Goal: Find specific fact: Find specific fact

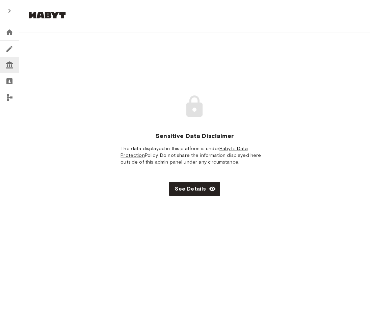
click at [195, 202] on main "Sensitive Data Disclaimer The data displayed in this platform is under Habyt's …" at bounding box center [194, 145] width 350 height 226
click at [199, 183] on button "See Details" at bounding box center [194, 189] width 51 height 14
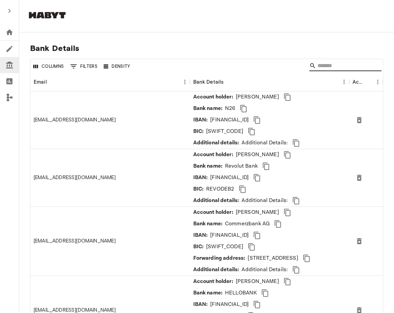
click at [331, 65] on input "Search" at bounding box center [344, 65] width 54 height 11
paste input "**********"
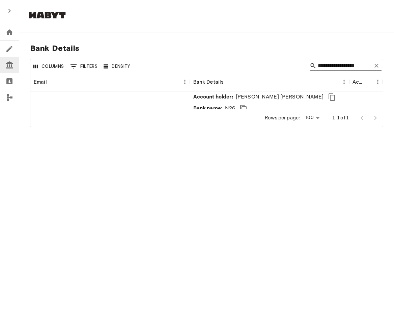
type input "**********"
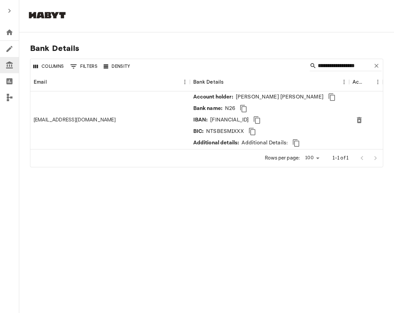
scroll to position [0, 0]
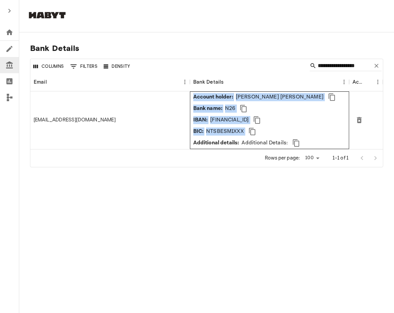
drag, startPoint x: 192, startPoint y: 96, endPoint x: 291, endPoint y: 135, distance: 106.2
click at [291, 135] on div "Account holder: [PERSON_NAME] [PERSON_NAME] Bank name: N26 IBAN: [FINANCIAL_ID]…" at bounding box center [270, 120] width 160 height 58
copy div "Account holder: [PERSON_NAME] [PERSON_NAME] Bank name: N26 IBAN: [FINANCIAL_ID]…"
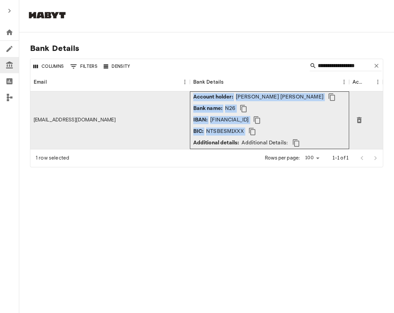
copy div "Account holder: [PERSON_NAME] [PERSON_NAME] Bank name: N26 IBAN: [FINANCIAL_ID]…"
click at [369, 64] on icon "Clear" at bounding box center [376, 65] width 7 height 7
